Goal: Information Seeking & Learning: Learn about a topic

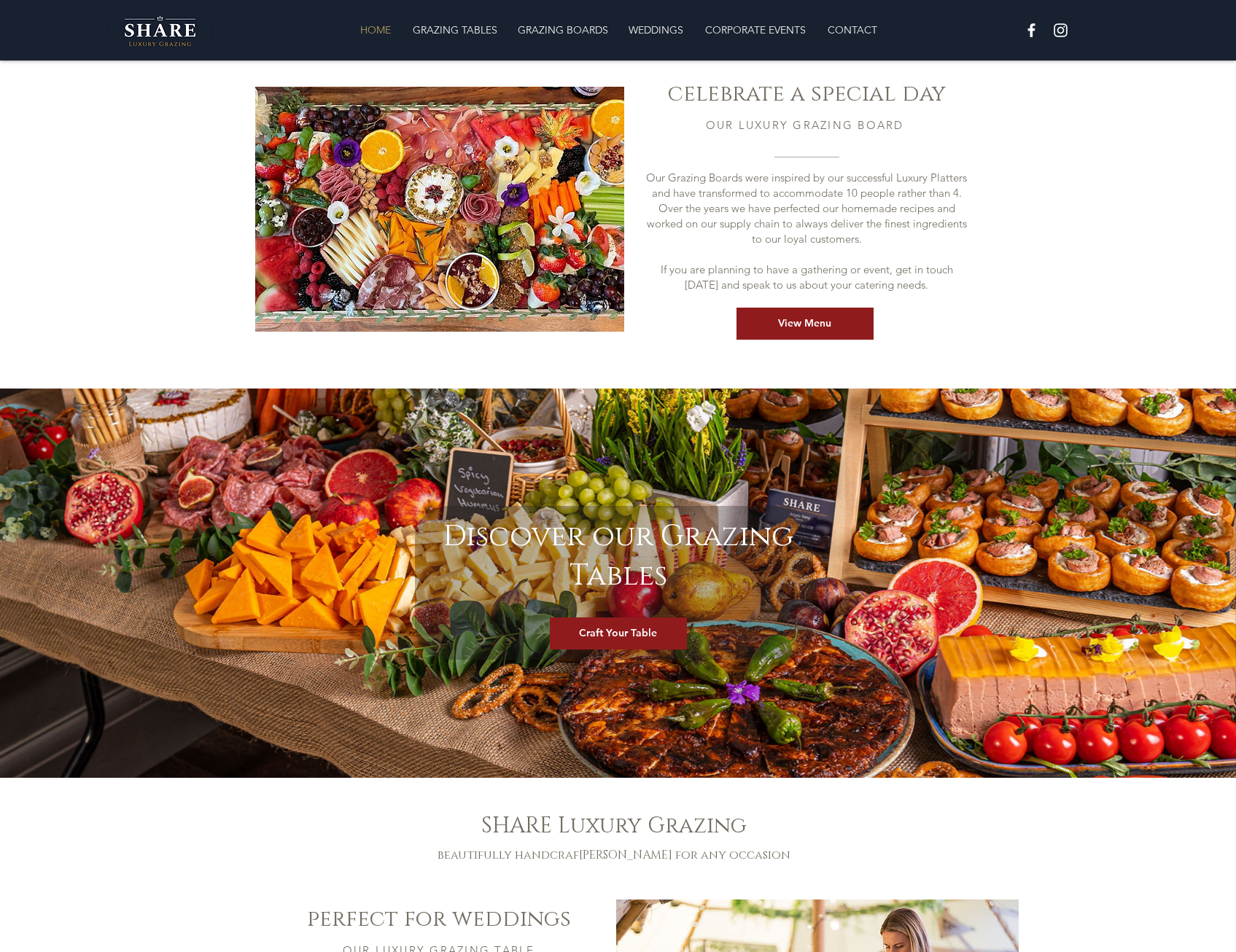
scroll to position [654, 0]
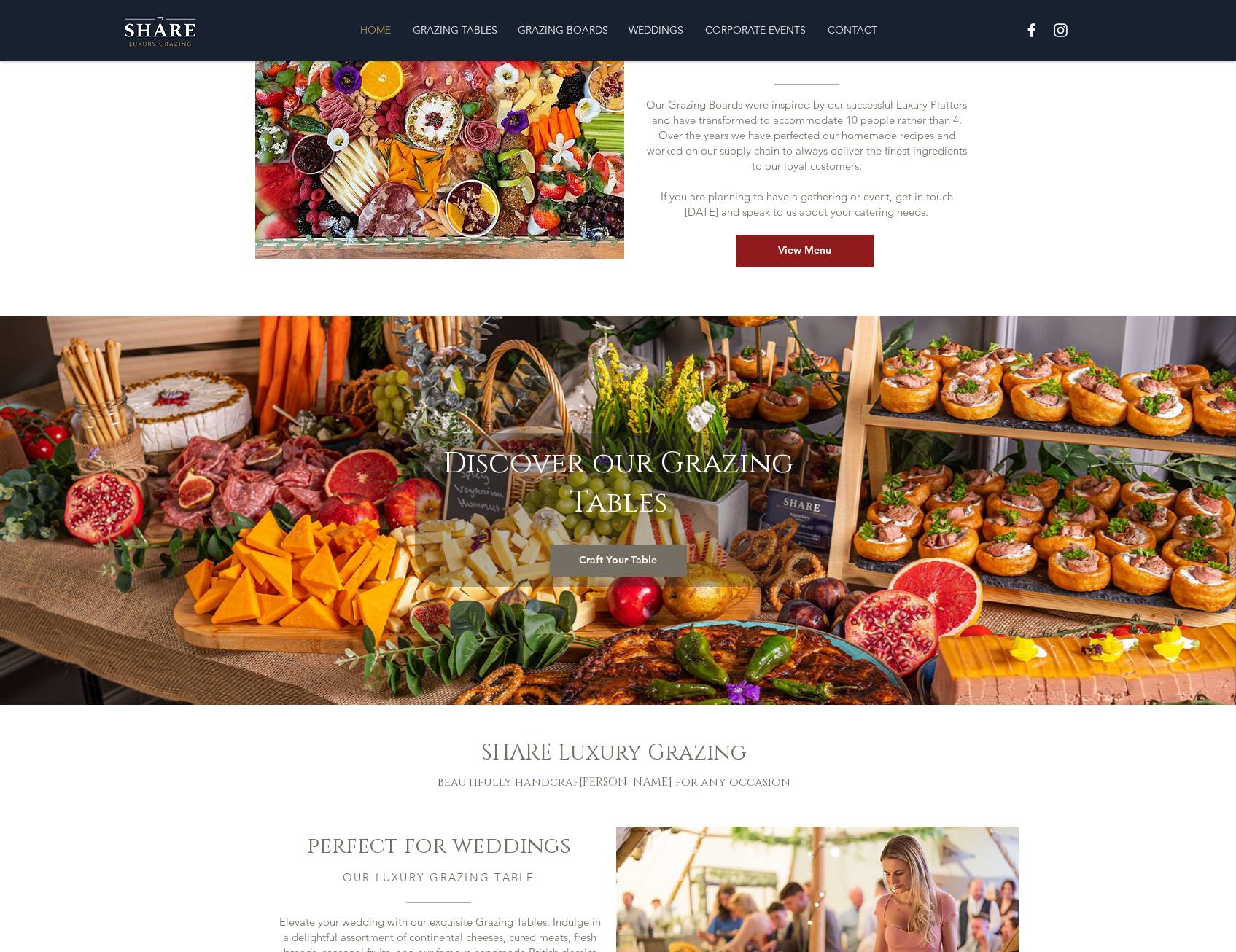
click at [614, 554] on span "Craft Your Table" at bounding box center [618, 561] width 78 height 15
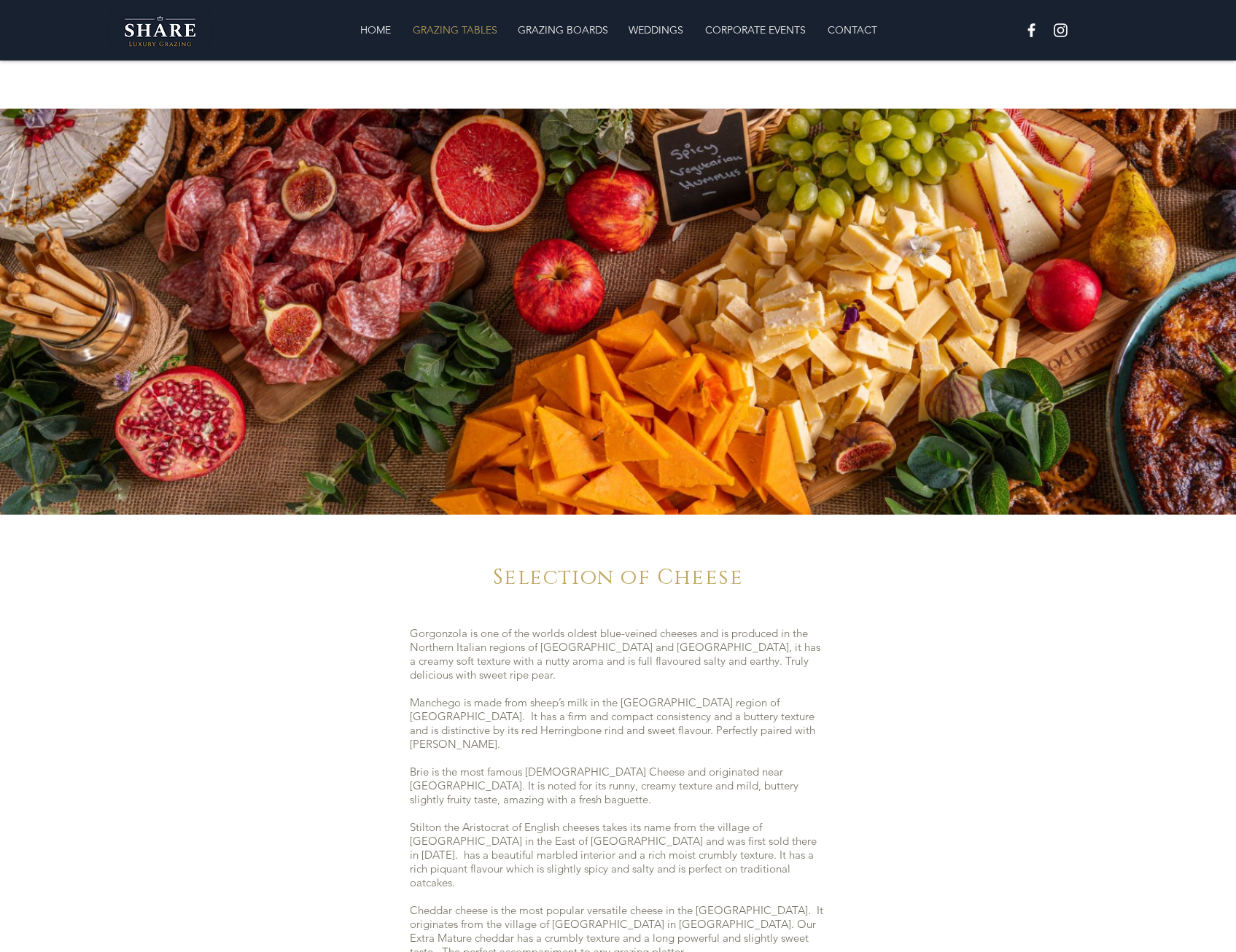
scroll to position [3558, 0]
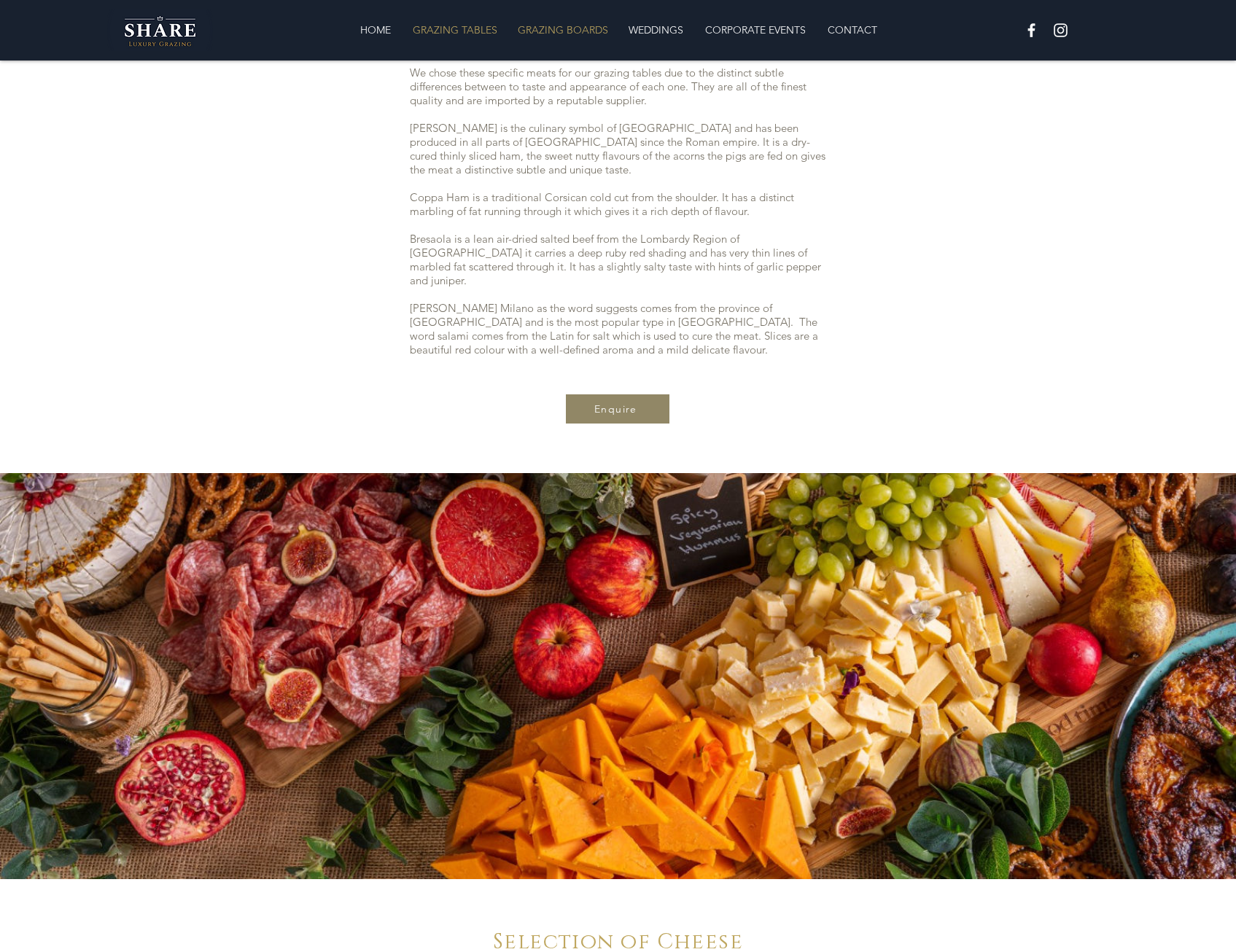
click at [554, 16] on p "GRAZING BOARDS" at bounding box center [563, 30] width 105 height 29
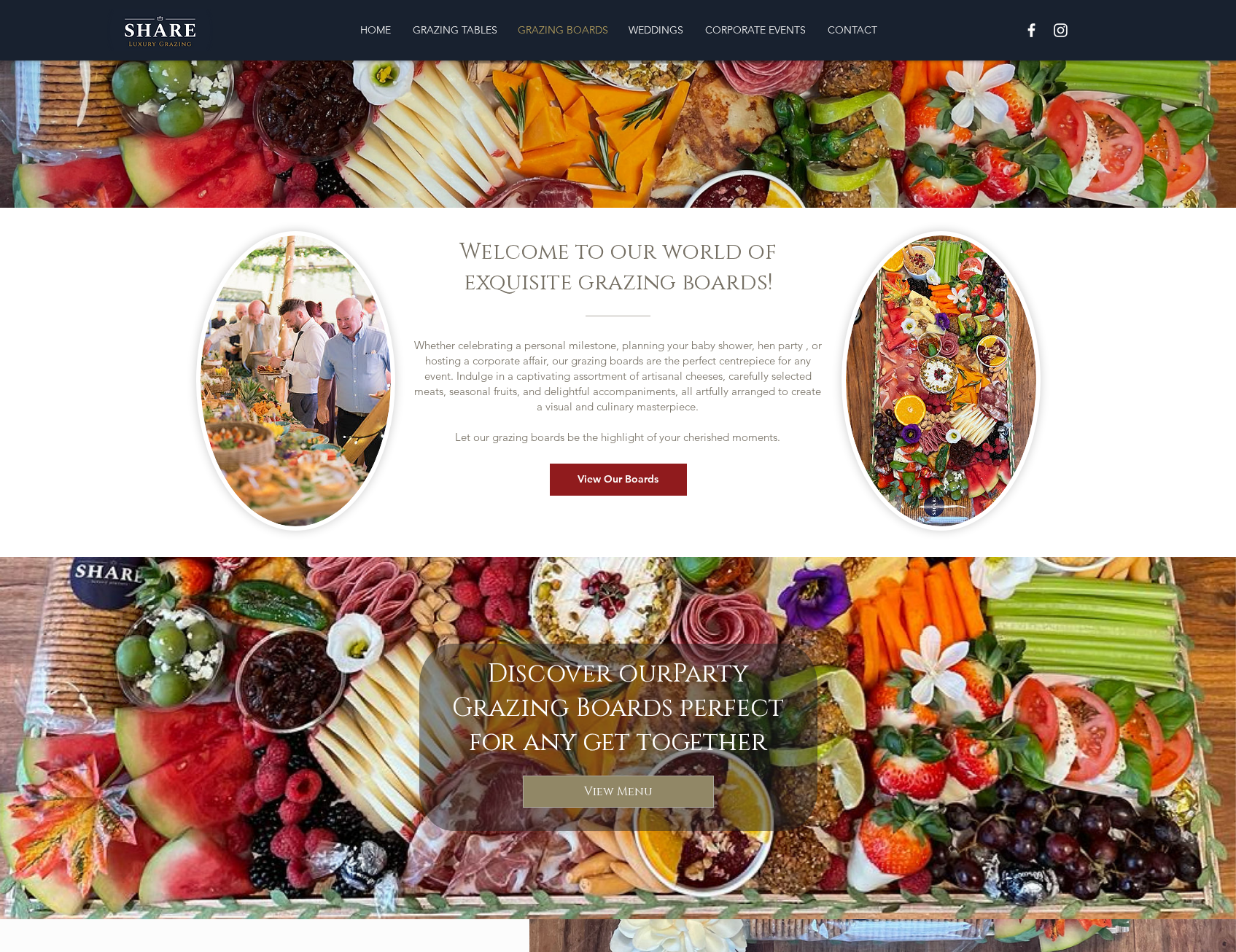
scroll to position [219, 0]
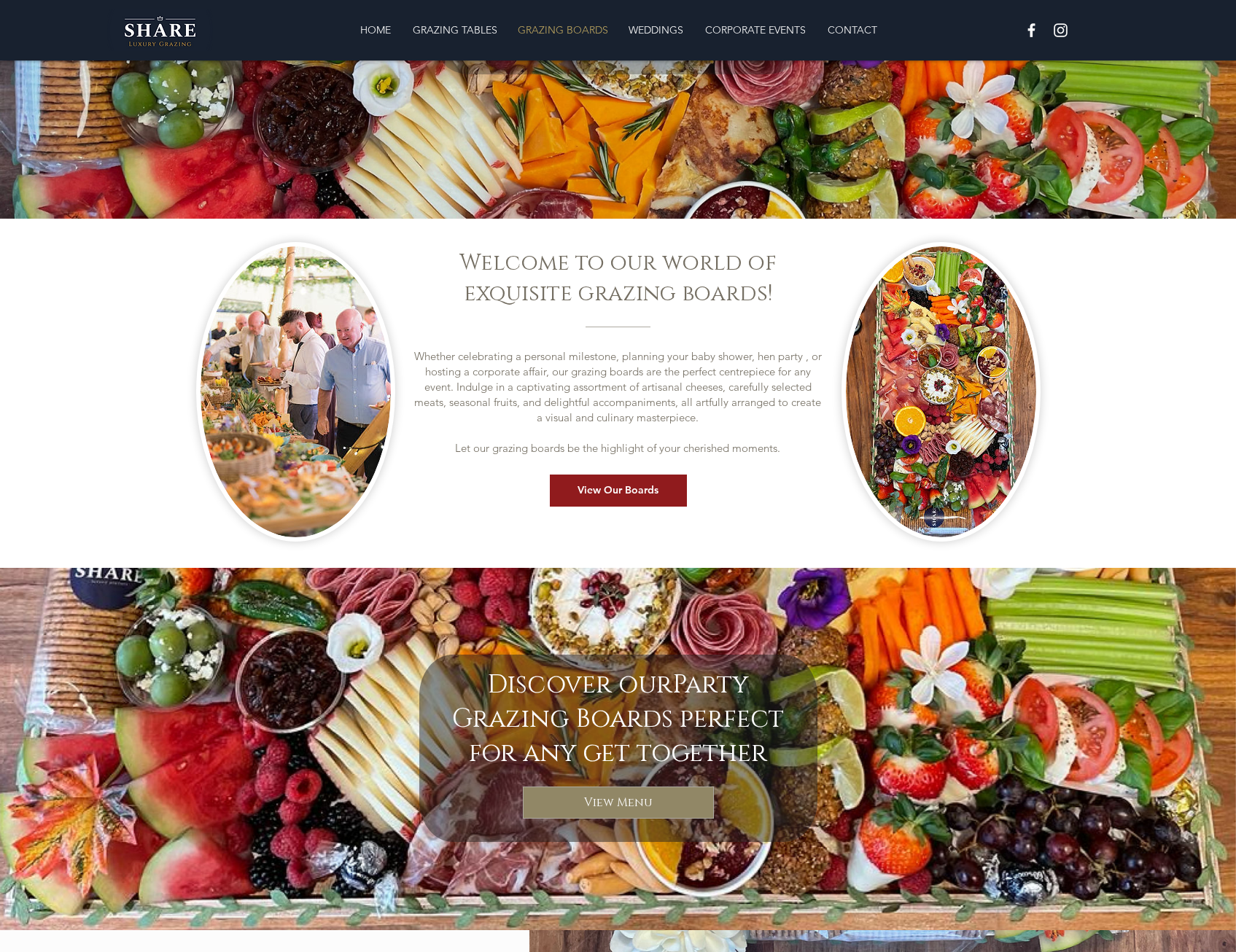
click at [944, 412] on img at bounding box center [940, 392] width 190 height 291
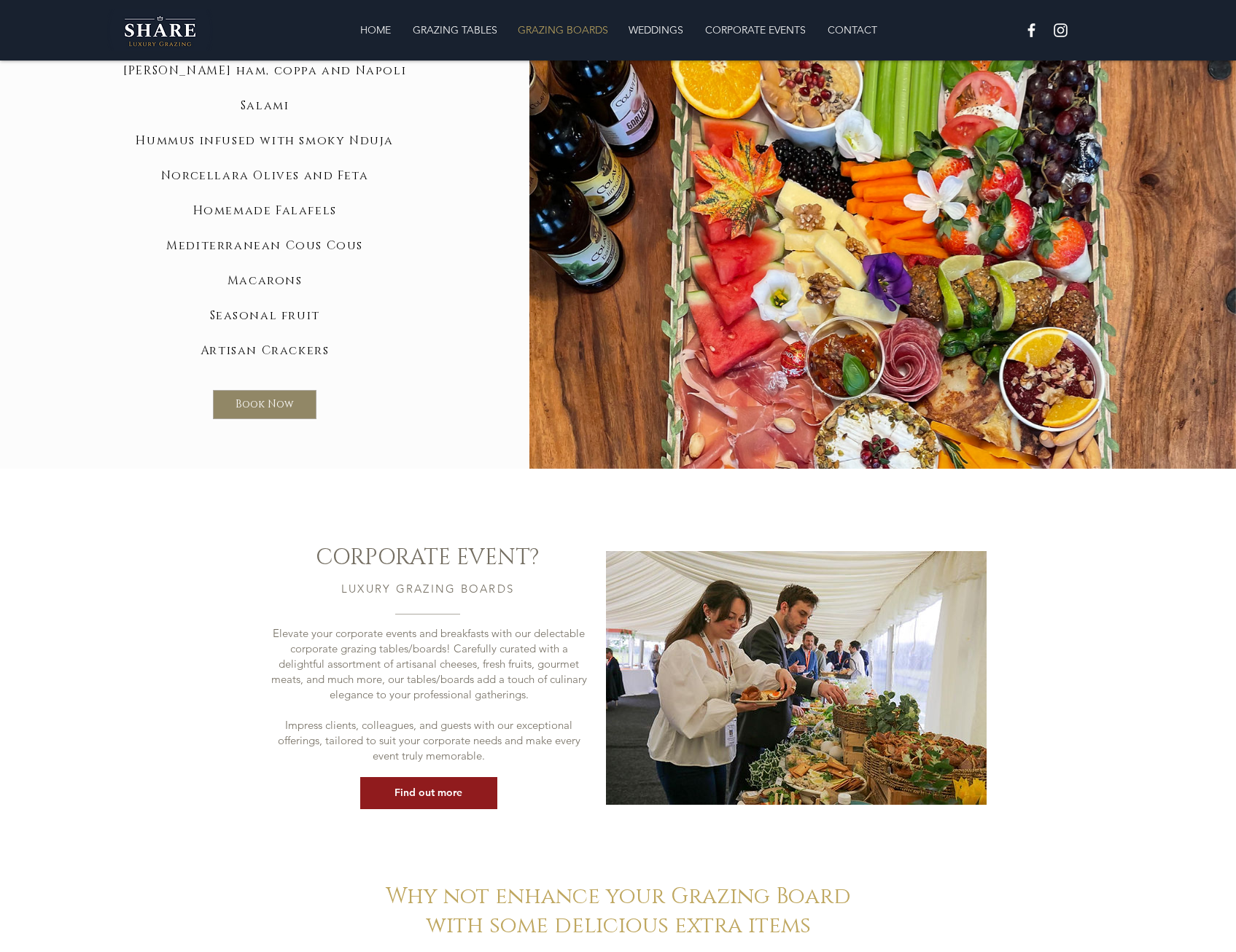
scroll to position [1458, 0]
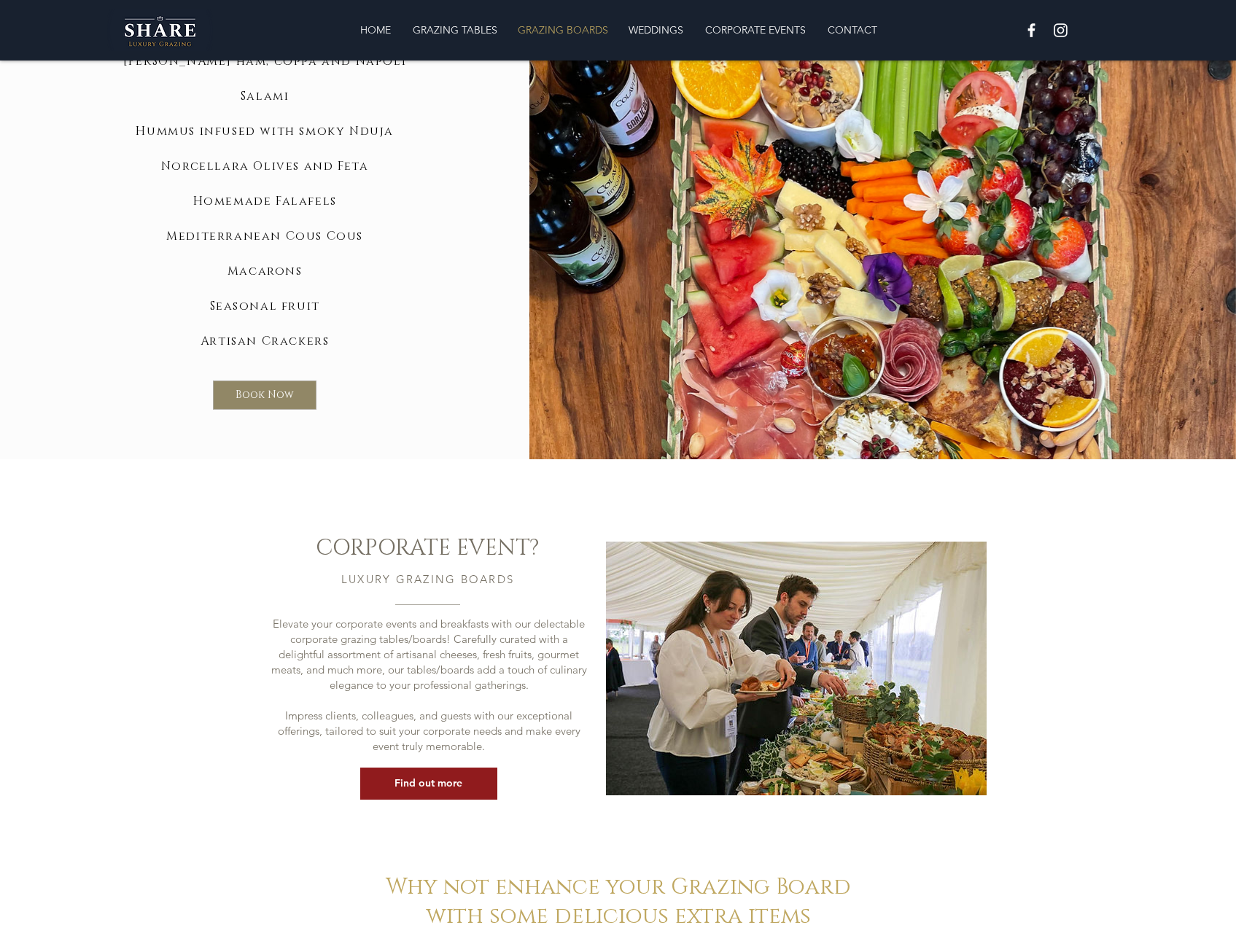
click at [832, 721] on img at bounding box center [796, 668] width 381 height 254
click at [427, 777] on span "Find out more" at bounding box center [429, 784] width 68 height 15
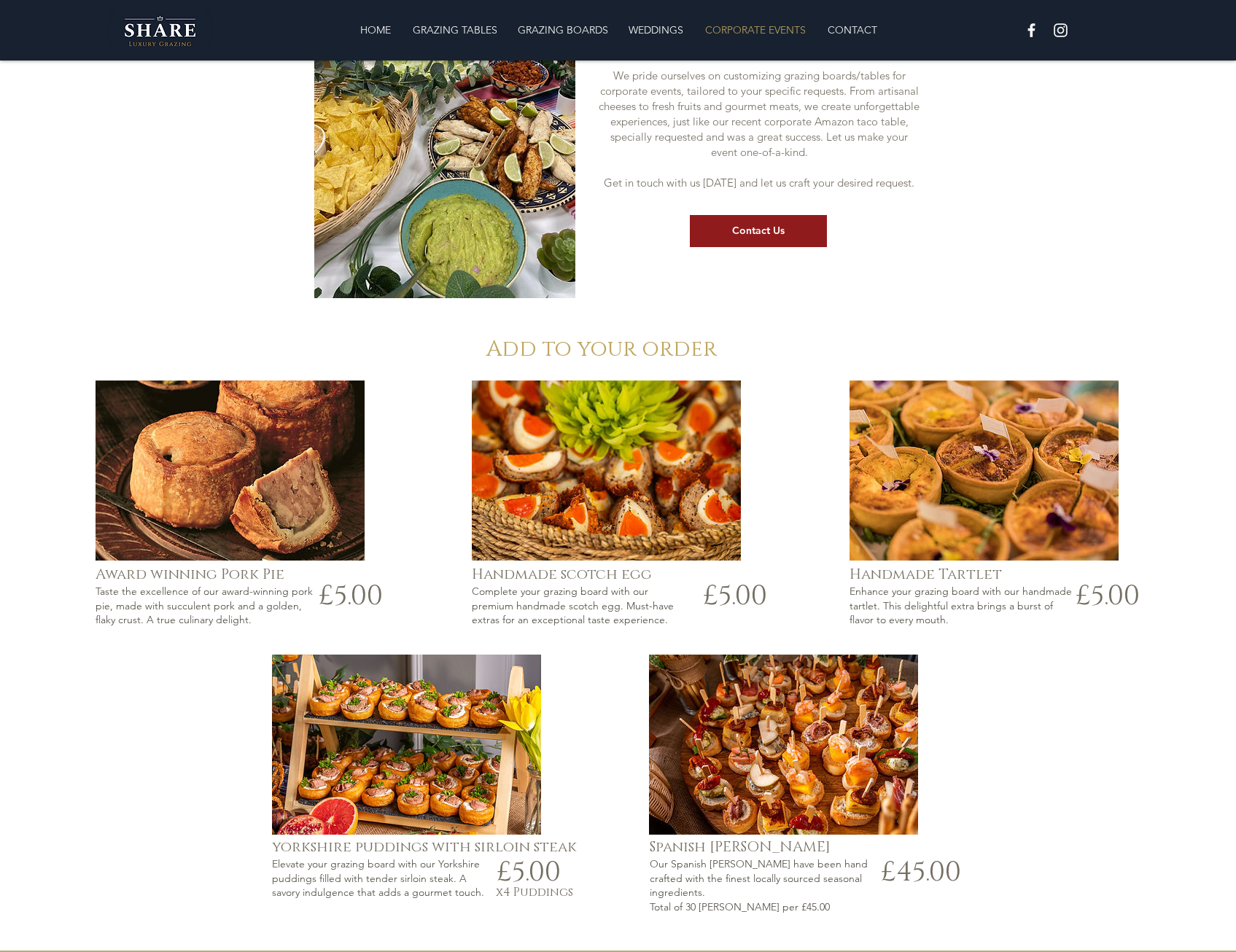
scroll to position [2917, 0]
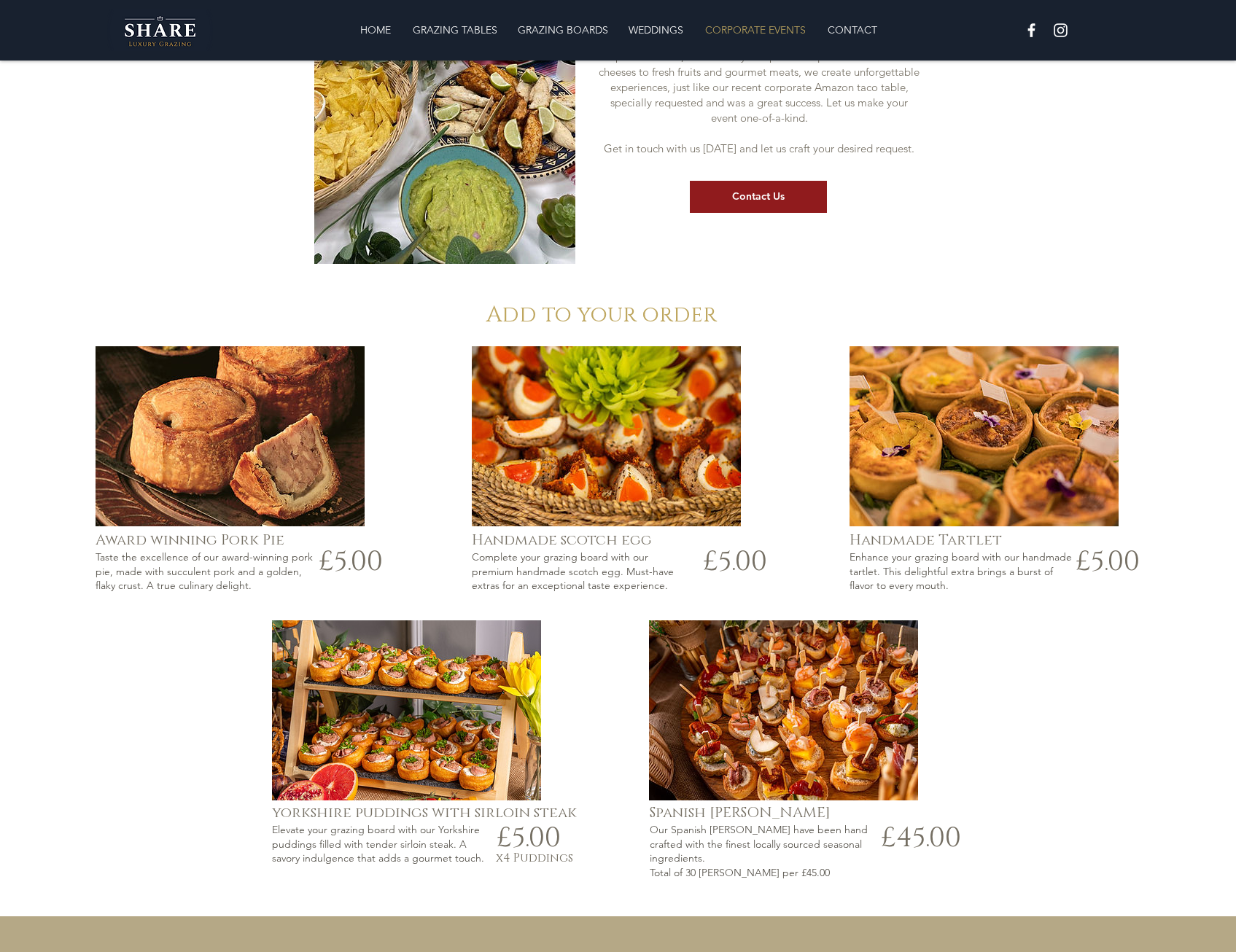
click at [802, 758] on img at bounding box center [784, 710] width 269 height 180
click at [803, 730] on img at bounding box center [784, 710] width 269 height 180
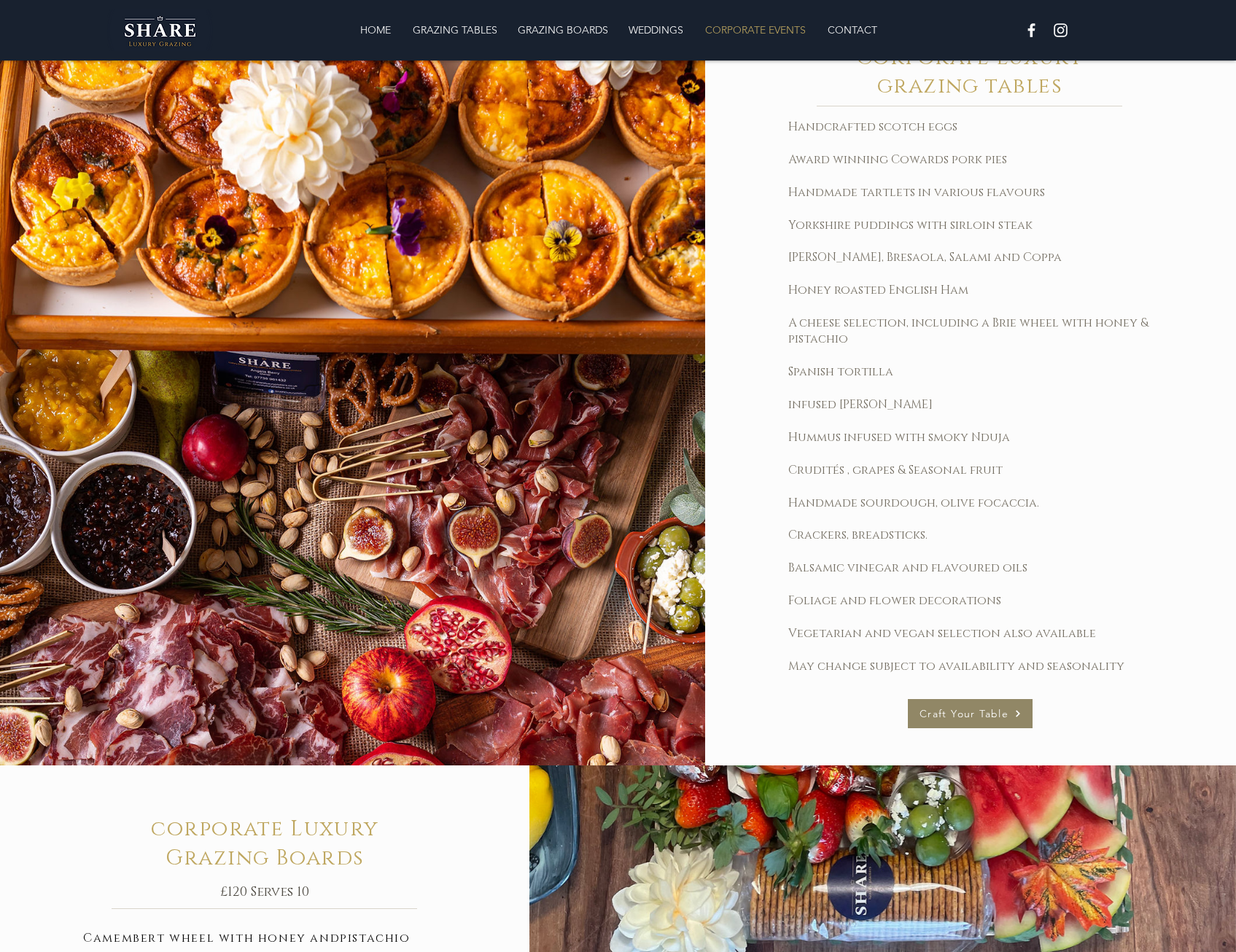
scroll to position [1313, 0]
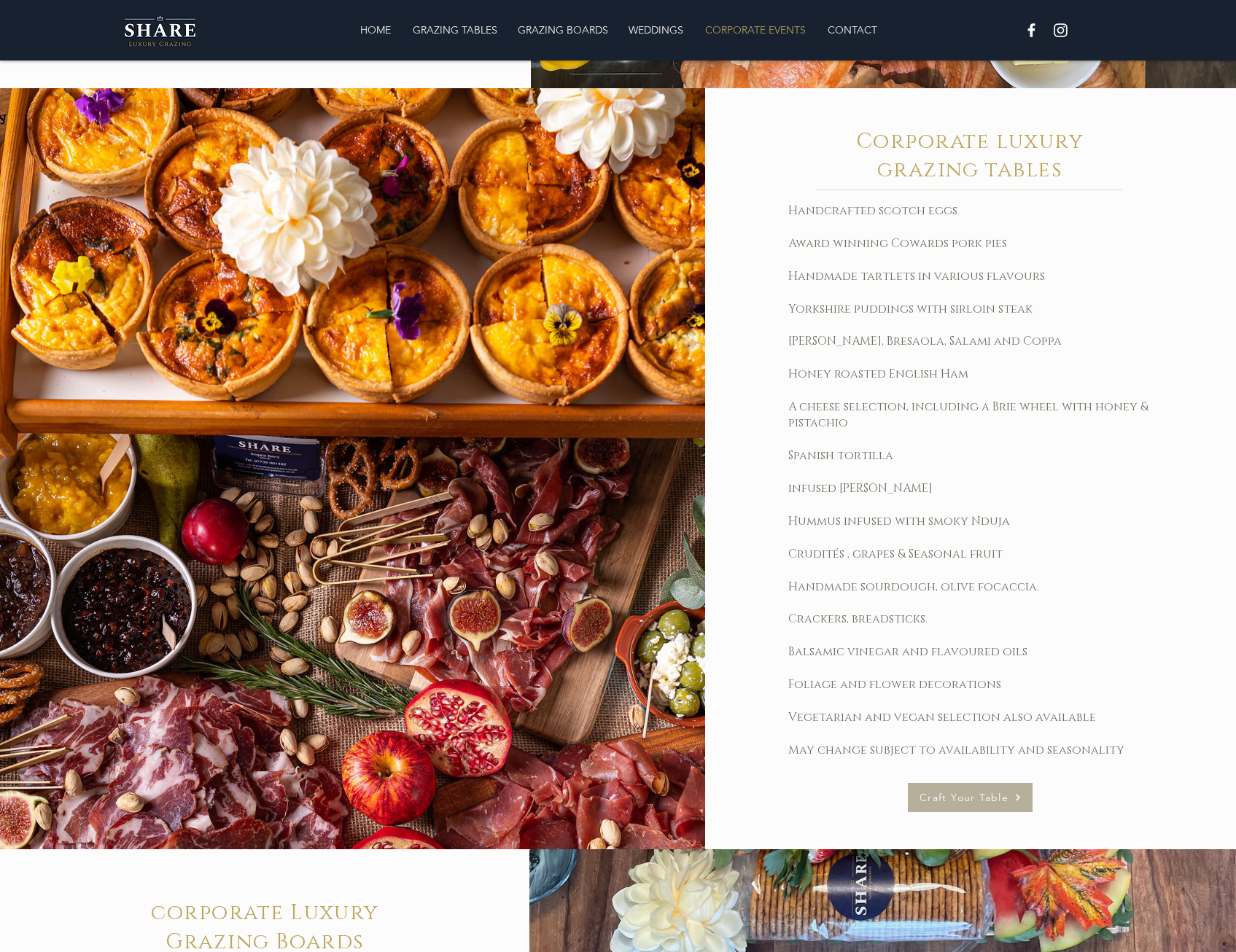
click at [968, 795] on span "Craft Your Table" at bounding box center [964, 798] width 89 height 13
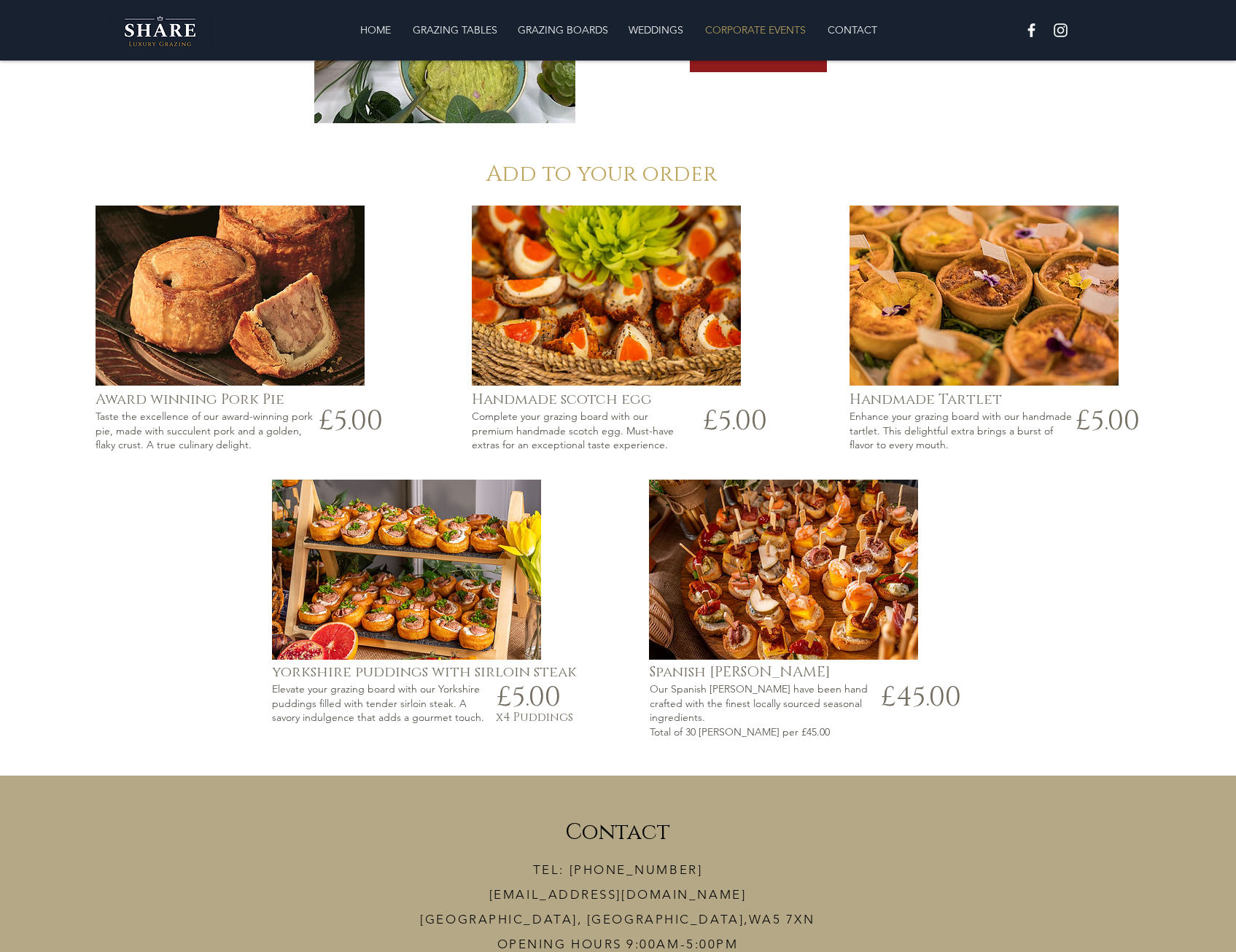
scroll to position [3062, 0]
